Goal: Task Accomplishment & Management: Complete application form

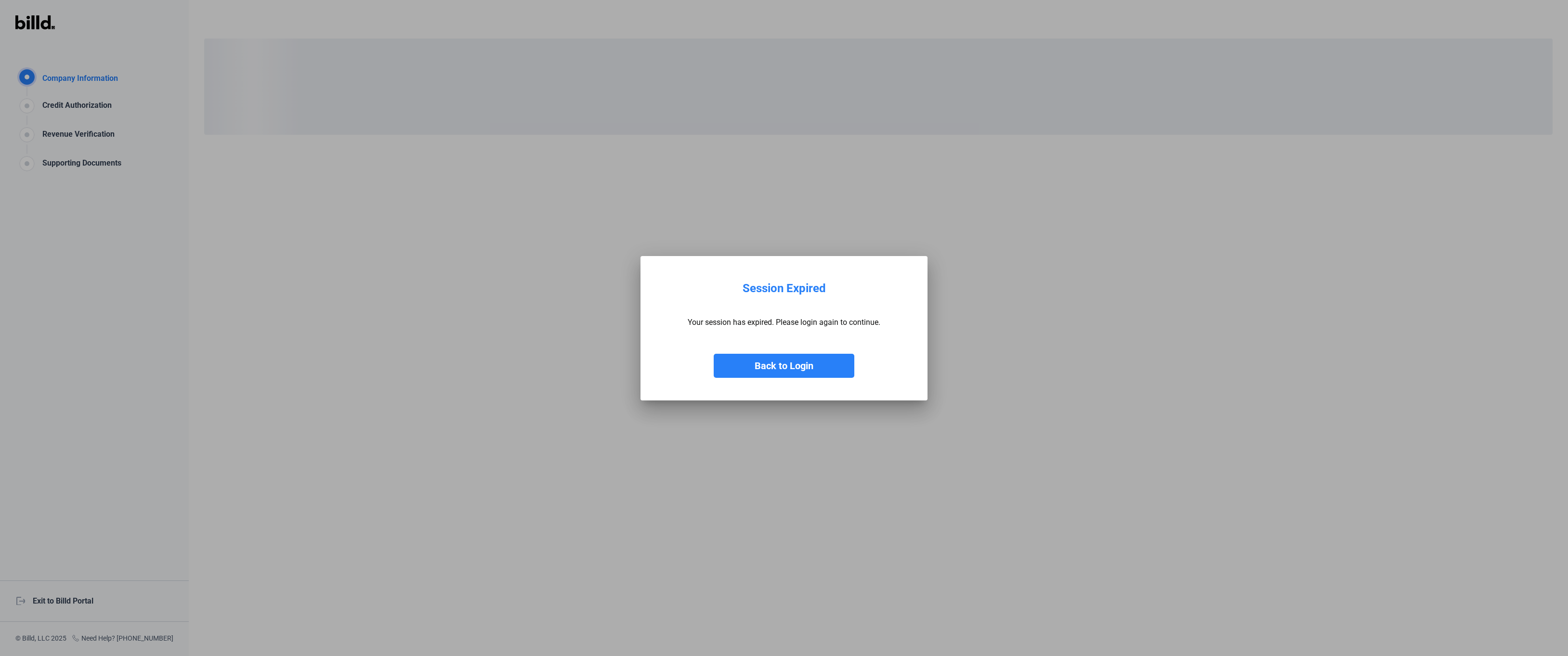
click at [797, 367] on button "Back to Login" at bounding box center [784, 366] width 140 height 24
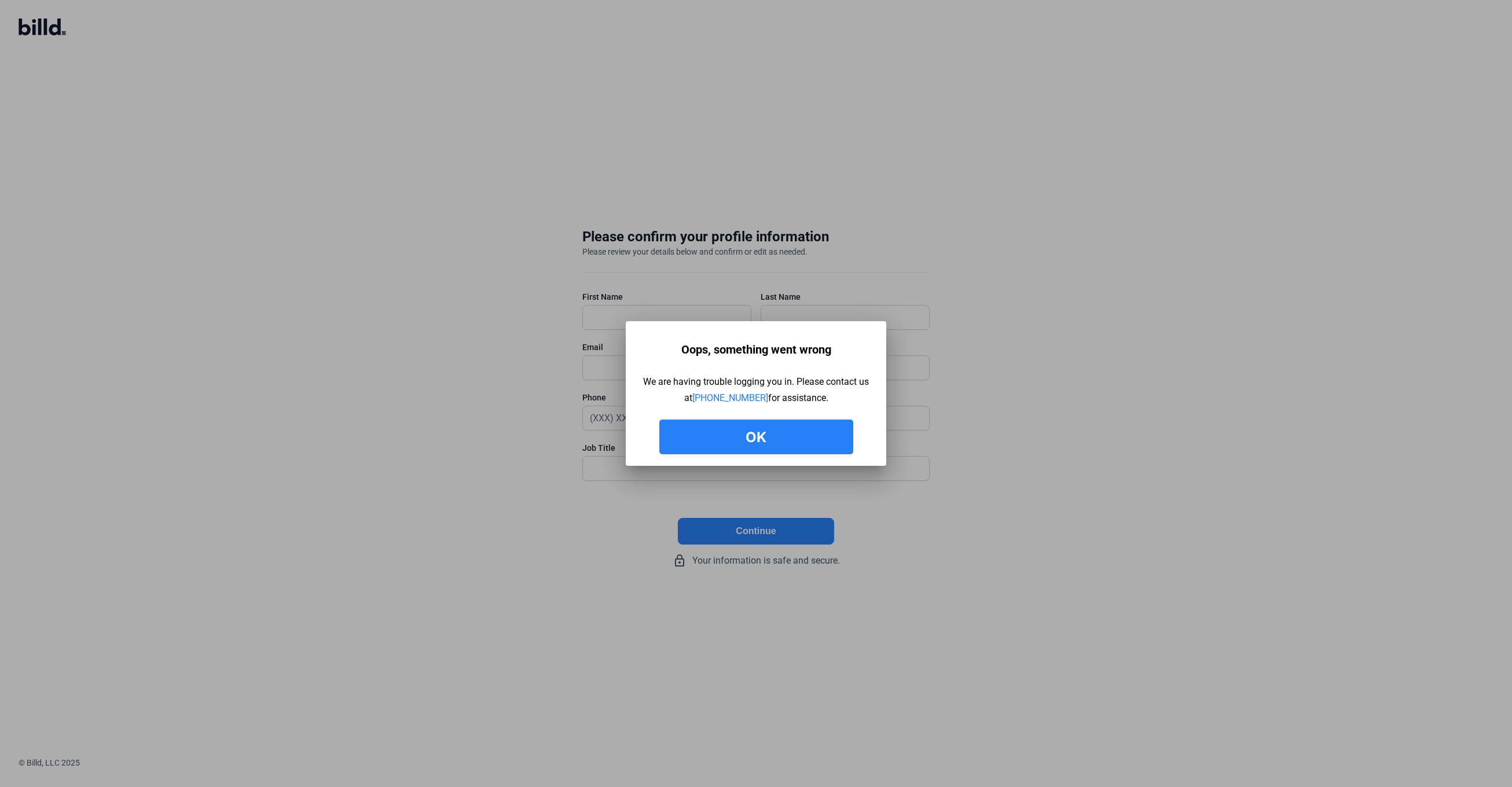
click at [747, 438] on button "Ok" at bounding box center [756, 436] width 194 height 35
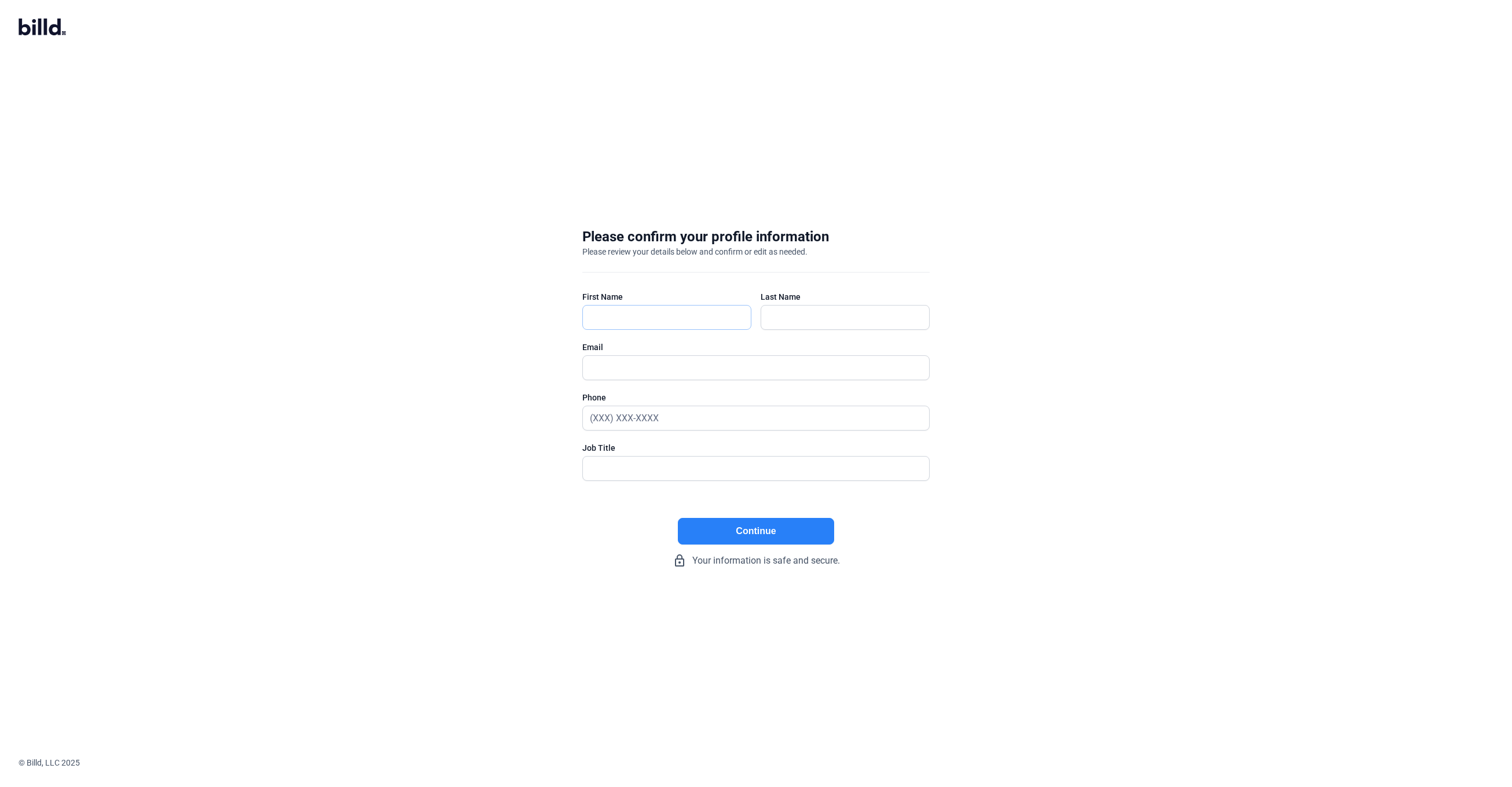
click at [667, 321] on input "text" at bounding box center [661, 317] width 157 height 24
type input "Zach"
type input "Garrison"
type input "zach@valleyshades.com"
type input "(503) 489-8321"
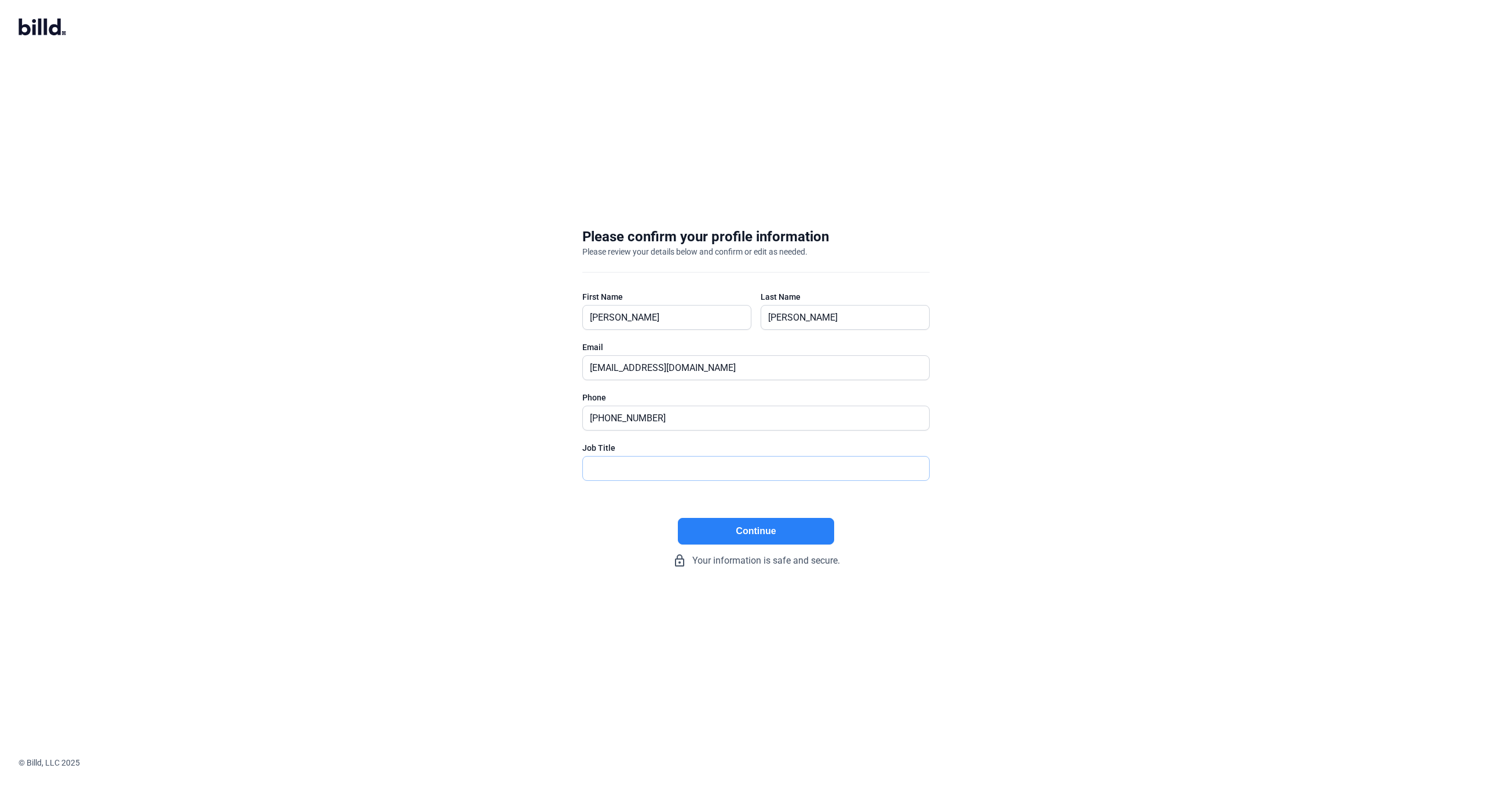
click at [663, 470] on input "text" at bounding box center [756, 468] width 346 height 24
type input "President"
click at [745, 531] on button "Continue" at bounding box center [756, 531] width 157 height 27
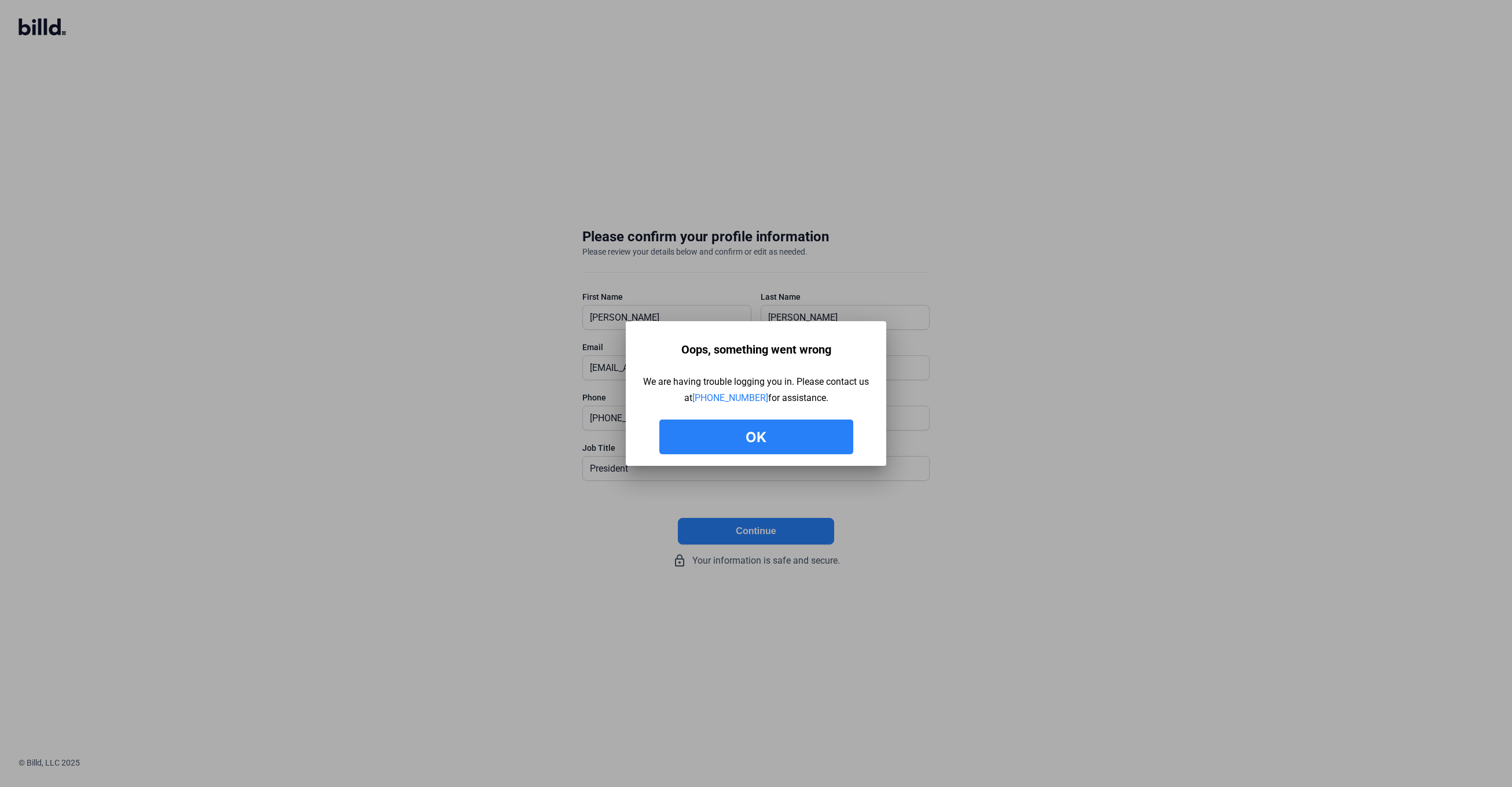
click at [741, 439] on button "Ok" at bounding box center [756, 436] width 194 height 35
click at [780, 436] on button "Ok" at bounding box center [756, 436] width 194 height 35
